Goal: Information Seeking & Learning: Learn about a topic

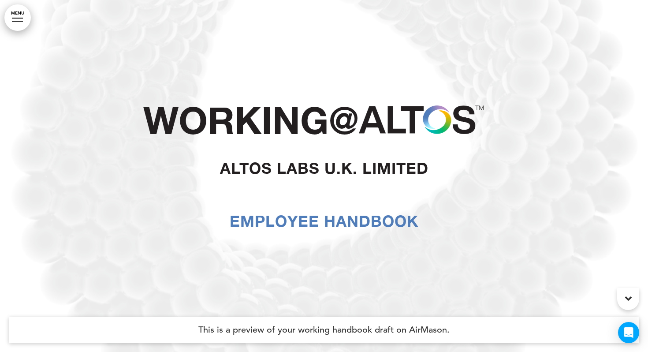
click at [369, 97] on div "Working@ Altos Labs U.K. Limited Employee Handbook" at bounding box center [324, 176] width 441 height 216
click at [19, 25] on link "MENU" at bounding box center [17, 17] width 26 height 26
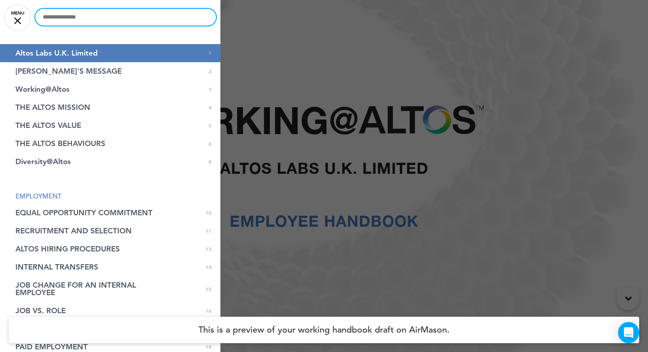
click at [80, 16] on input "text" at bounding box center [125, 17] width 181 height 17
type input "*********"
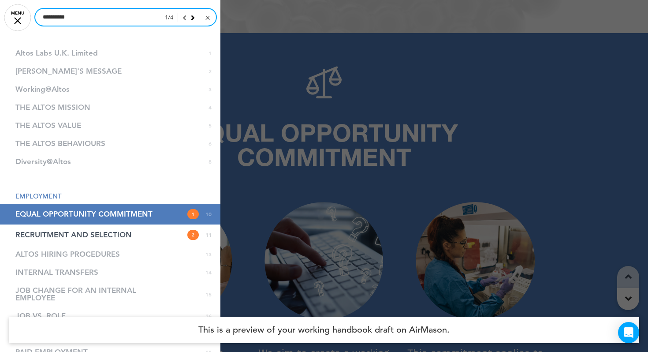
scroll to position [3421, 0]
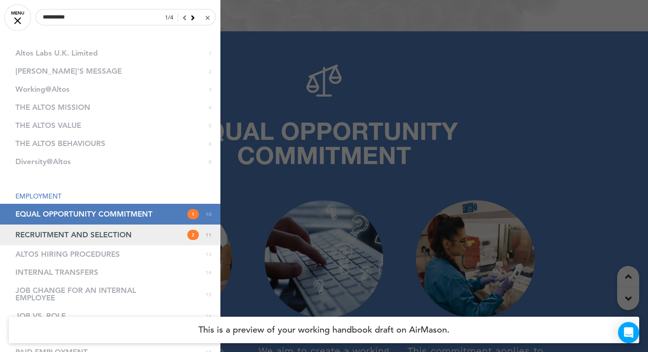
click at [161, 235] on link "RECRUITMENT AND SELECTION 2 11" at bounding box center [110, 234] width 220 height 21
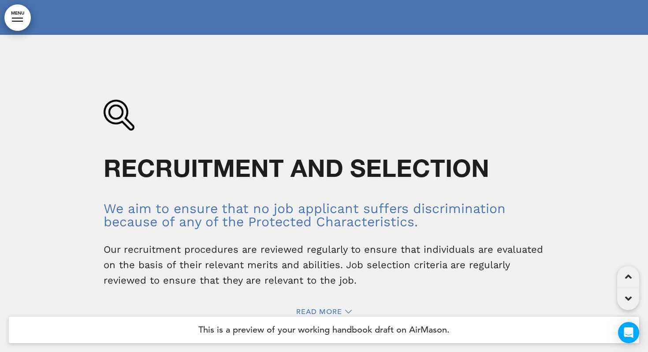
scroll to position [4071, 0]
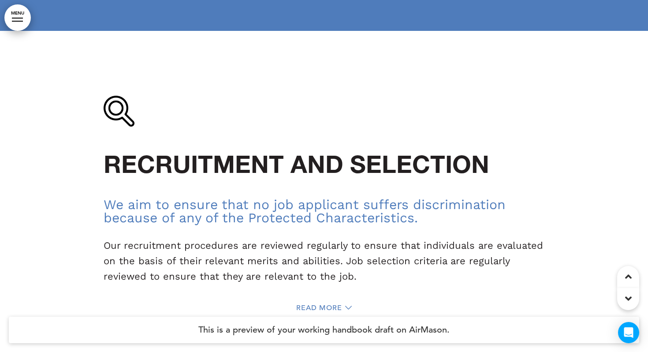
click at [10, 18] on link "MENU" at bounding box center [17, 17] width 26 height 26
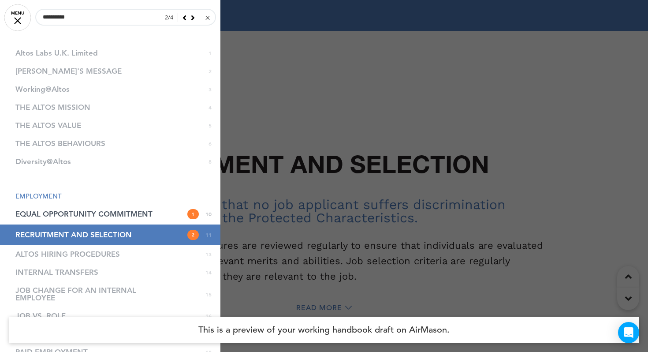
click at [190, 18] on div at bounding box center [186, 18] width 17 height 8
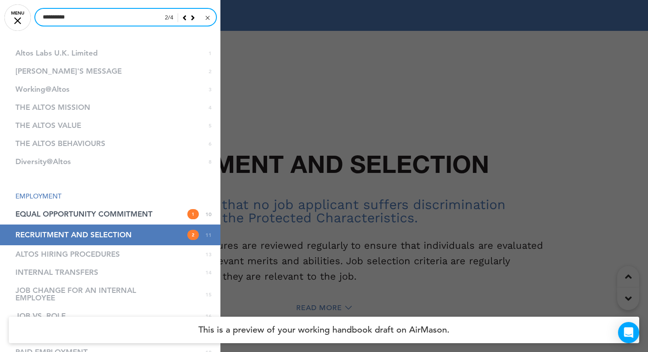
click at [136, 14] on input "*********" at bounding box center [125, 17] width 181 height 17
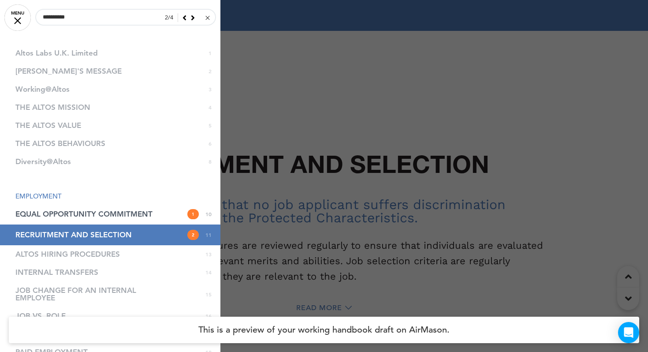
click at [208, 17] on div at bounding box center [207, 18] width 4 height 4
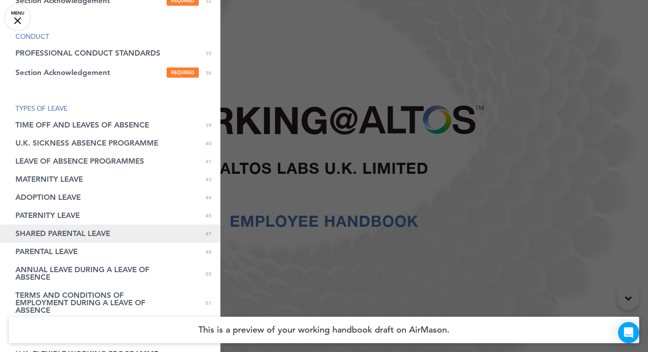
scroll to position [589, 0]
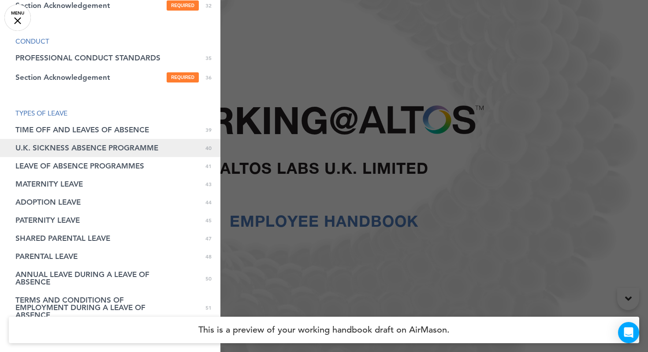
click at [77, 144] on span "U.K. SICKNESS ABSENCE PROGRAMME" at bounding box center [86, 147] width 143 height 7
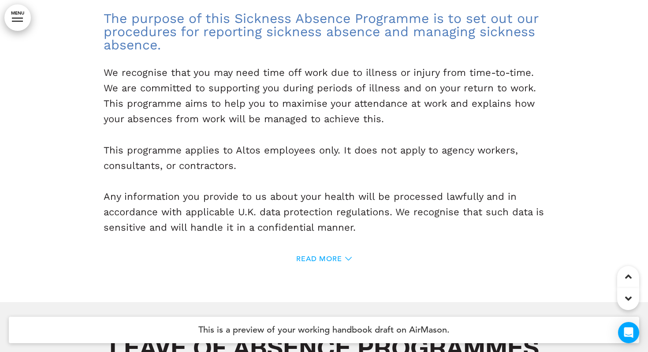
scroll to position [16771, 0]
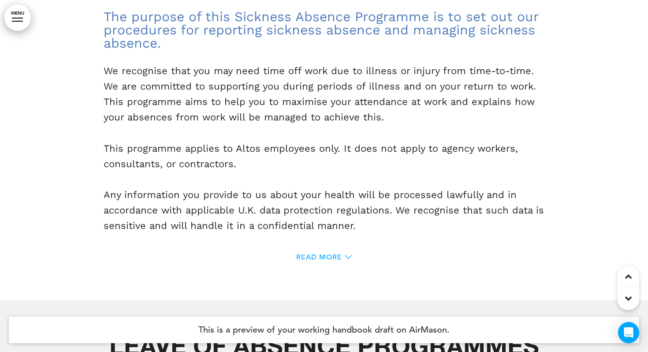
click at [308, 253] on span "Read More" at bounding box center [319, 256] width 46 height 7
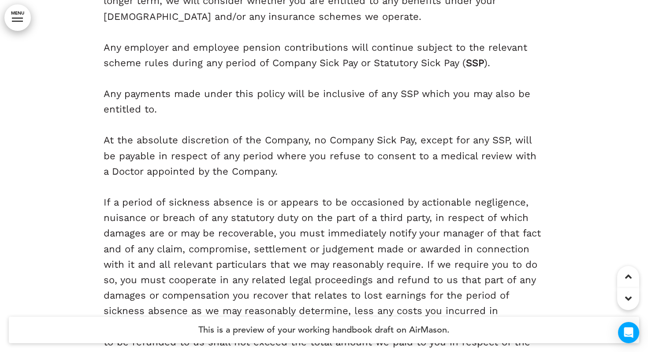
scroll to position [18332, 0]
click at [23, 13] on link "MENU" at bounding box center [17, 17] width 26 height 26
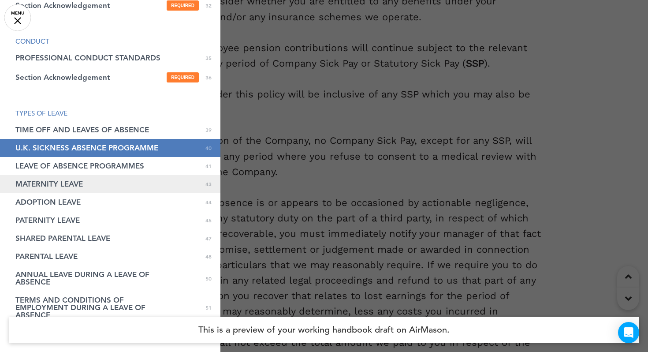
click at [60, 180] on span "MATERNITY LEAVE" at bounding box center [48, 183] width 67 height 7
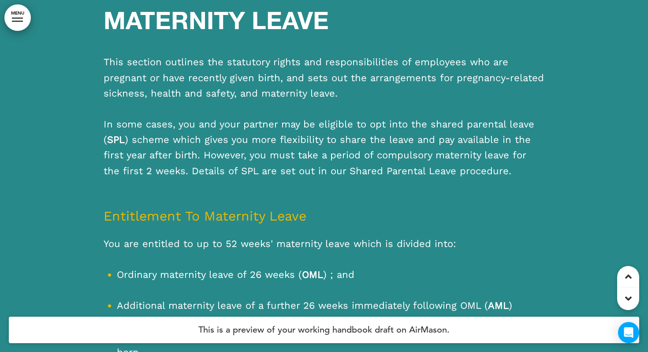
scroll to position [21479, 0]
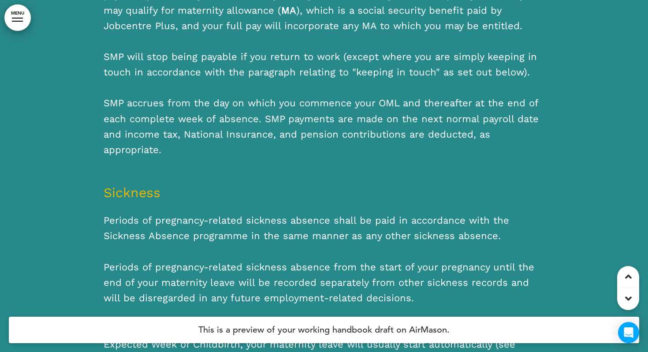
scroll to position [22831, 0]
